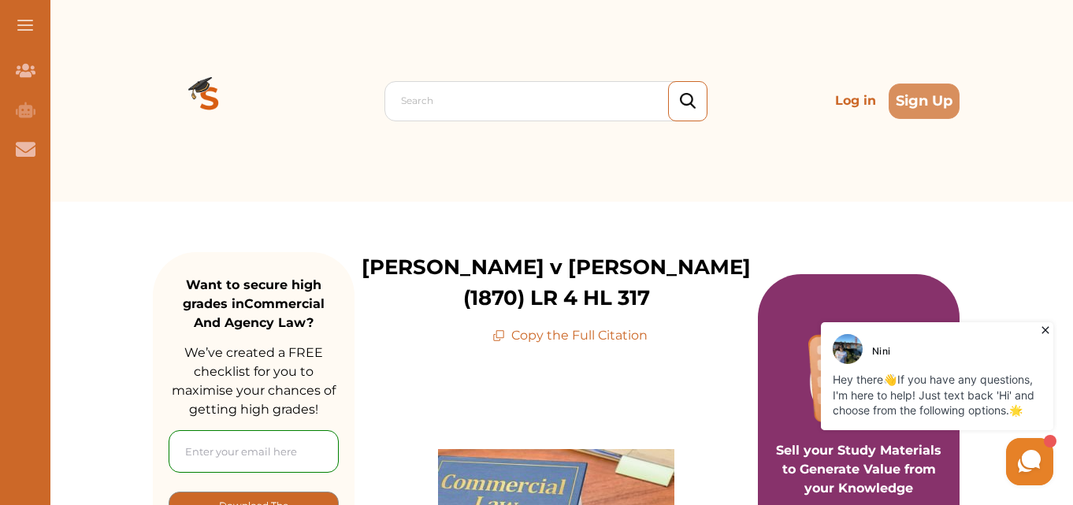
click at [1051, 329] on icon at bounding box center [1046, 330] width 16 height 16
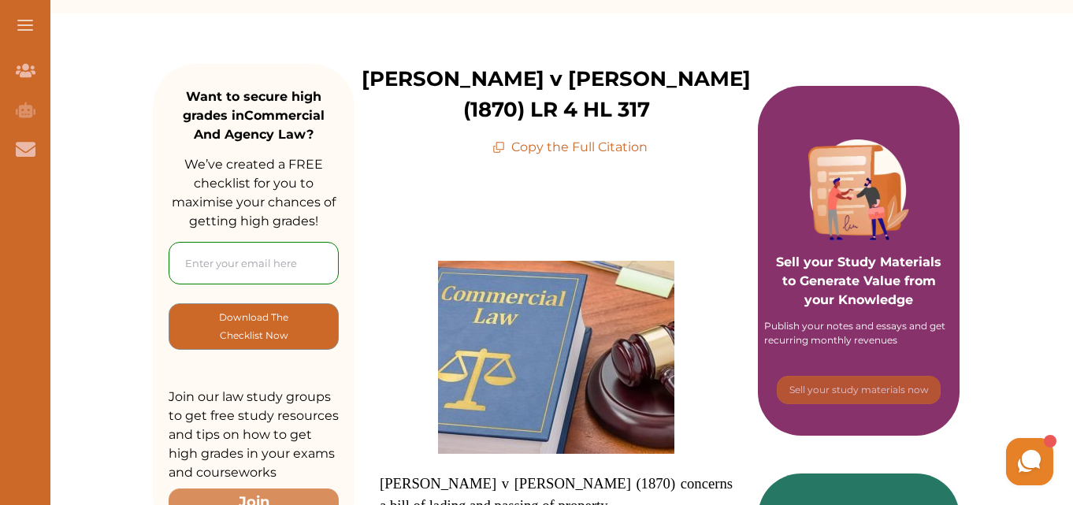
scroll to position [158, 0]
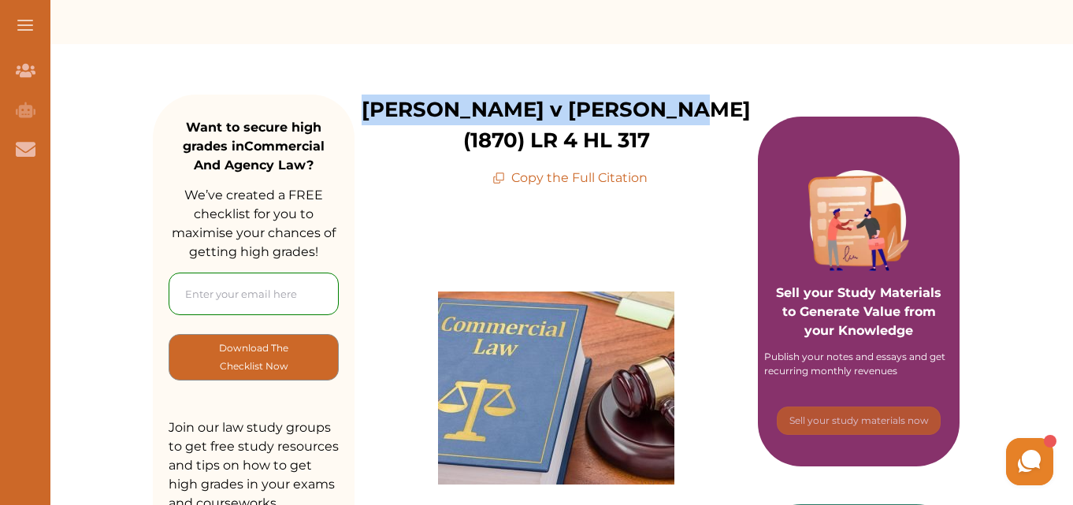
drag, startPoint x: 374, startPoint y: 110, endPoint x: 653, endPoint y: 112, distance: 279.0
click at [653, 112] on p "Barber v Meyerstein (1870) LR 4 HL 317" at bounding box center [557, 125] width 404 height 61
copy p "Barber v Meyerstein (1870)"
